Goal: Transaction & Acquisition: Download file/media

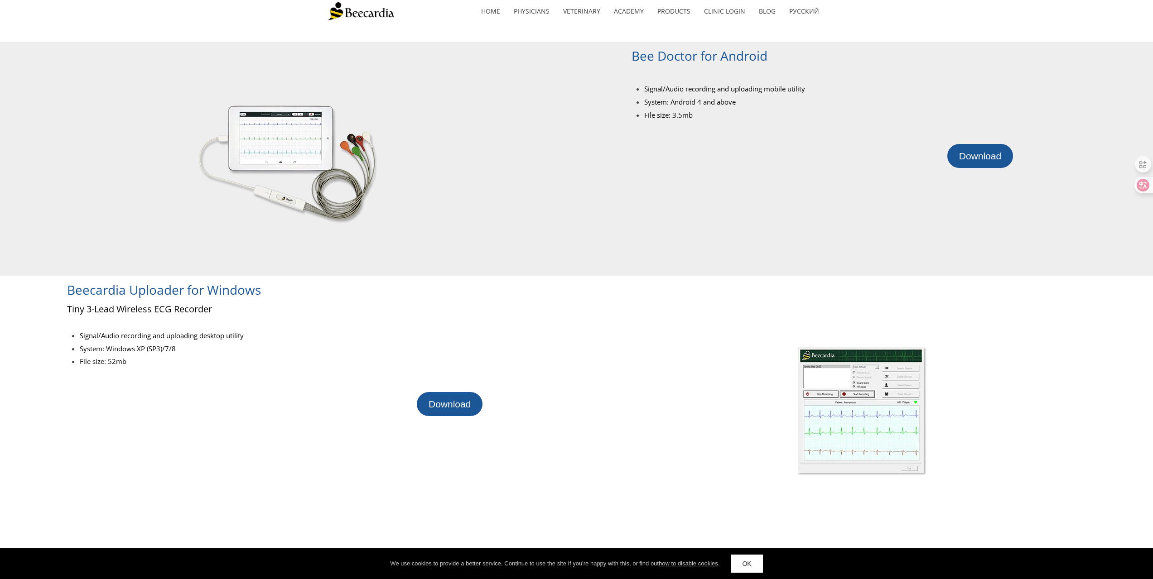
click at [428, 185] on link at bounding box center [287, 159] width 363 height 234
drag, startPoint x: 428, startPoint y: 185, endPoint x: 419, endPoint y: 168, distance: 19.7
click at [419, 168] on link at bounding box center [287, 159] width 363 height 234
click at [668, 180] on div at bounding box center [831, 197] width 401 height 58
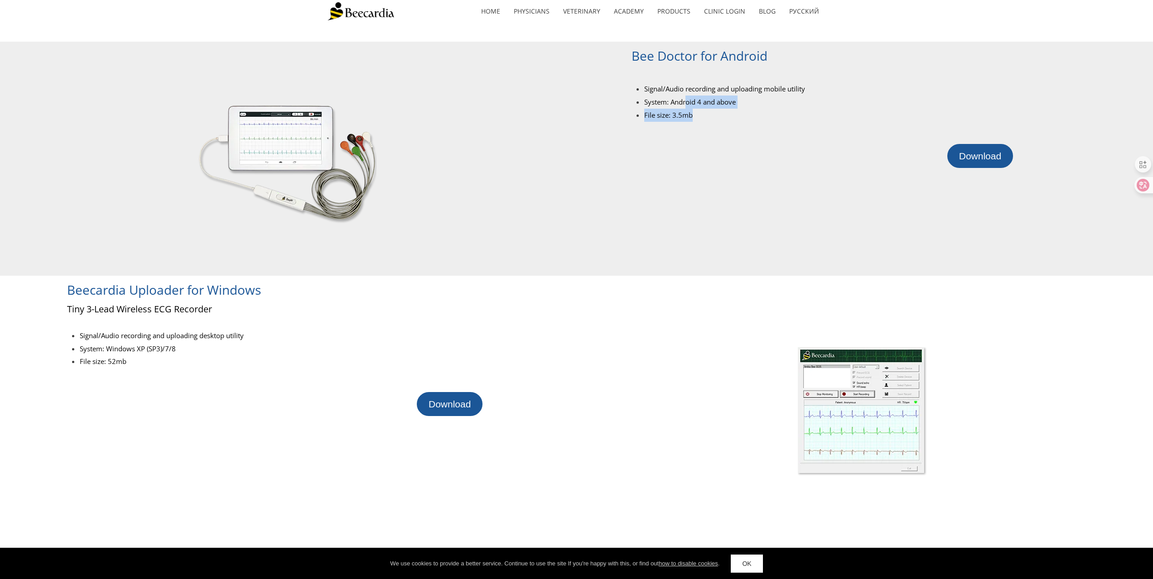
drag, startPoint x: 685, startPoint y: 104, endPoint x: 688, endPoint y: 126, distance: 22.4
click at [688, 126] on div "Bee Doctor for Android Signal/Audio recording and uploading mobile utility Syst…" at bounding box center [831, 159] width 401 height 234
click at [688, 126] on div at bounding box center [831, 134] width 401 height 20
drag, startPoint x: 688, startPoint y: 126, endPoint x: 687, endPoint y: 122, distance: 4.6
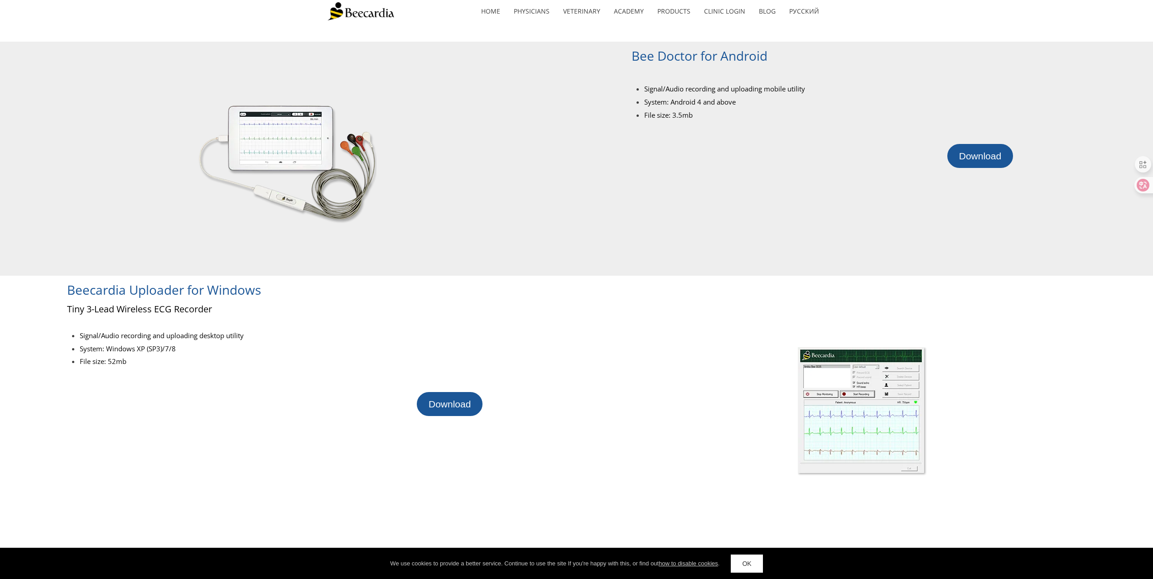
click at [688, 126] on div at bounding box center [831, 134] width 401 height 20
drag, startPoint x: 680, startPoint y: 104, endPoint x: 685, endPoint y: 127, distance: 23.7
click at [685, 127] on div "Bee Doctor for Android Signal/Audio recording and uploading mobile utility Syst…" at bounding box center [831, 159] width 401 height 234
click at [685, 127] on div at bounding box center [831, 134] width 401 height 20
click at [684, 126] on div at bounding box center [831, 134] width 401 height 20
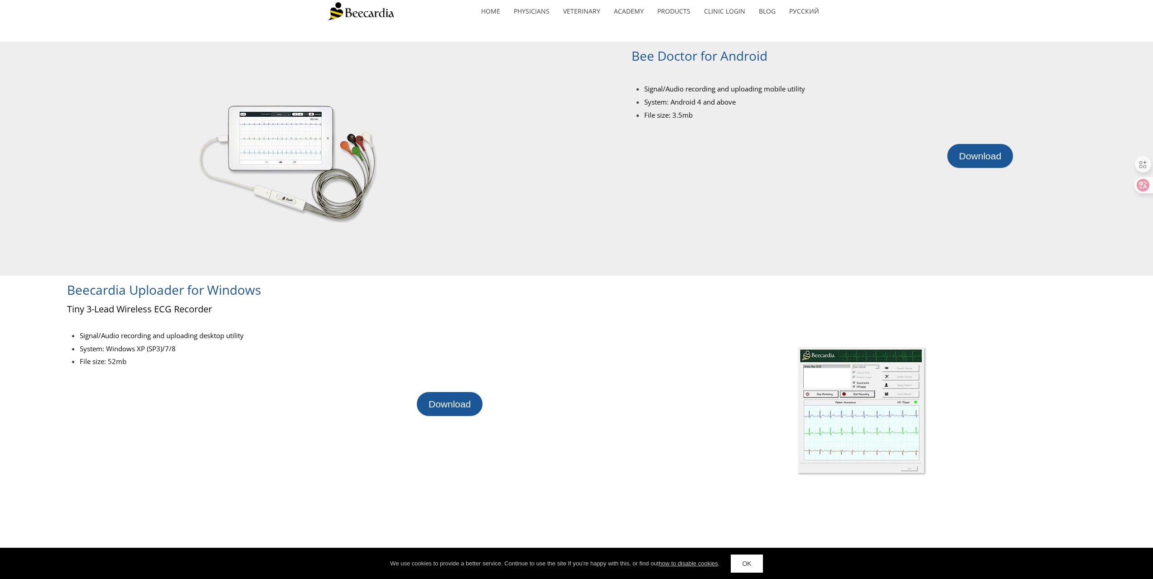
click at [684, 126] on div at bounding box center [831, 134] width 401 height 20
